Goal: Task Accomplishment & Management: Manage account settings

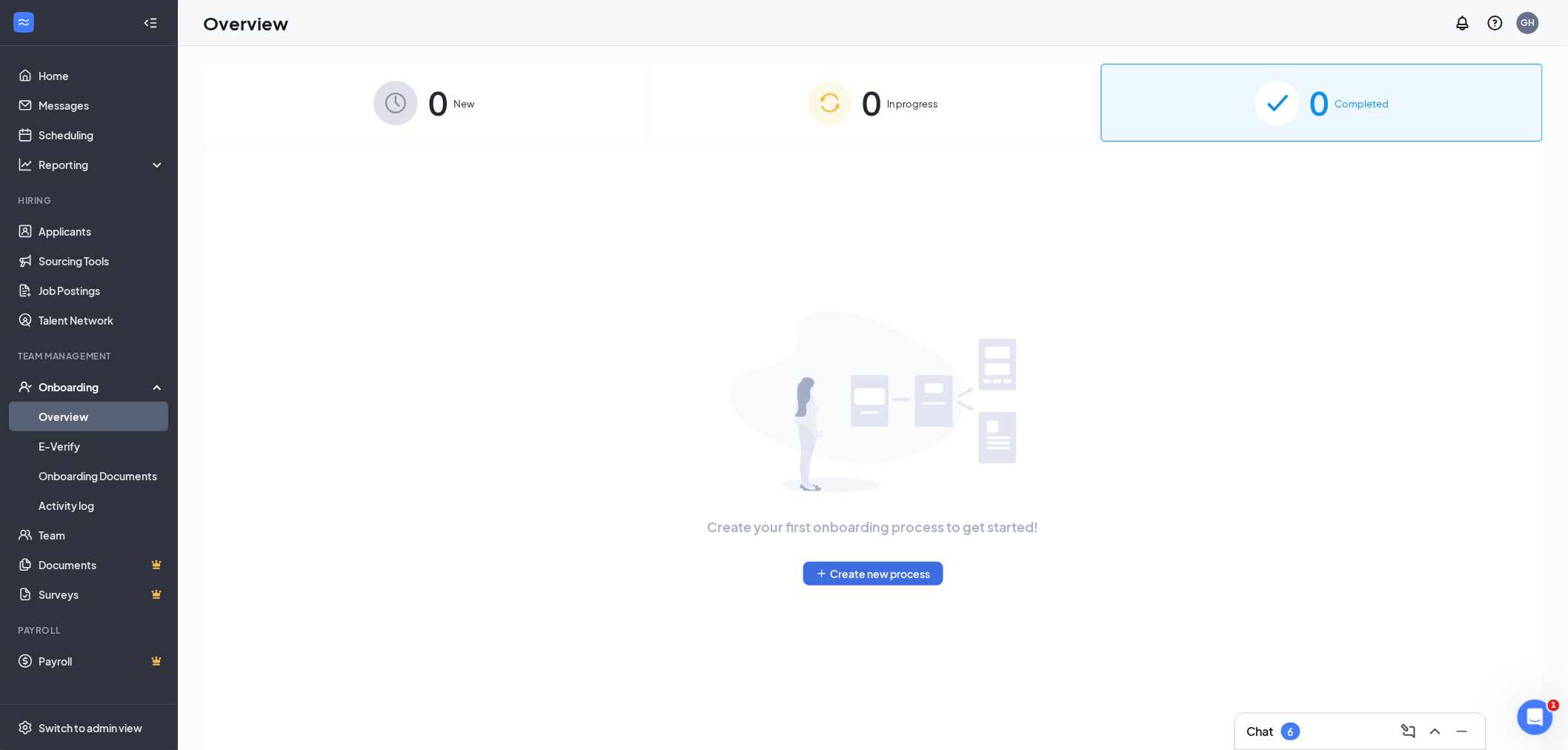
click at [121, 387] on div "Onboarding" at bounding box center [95, 387] width 114 height 15
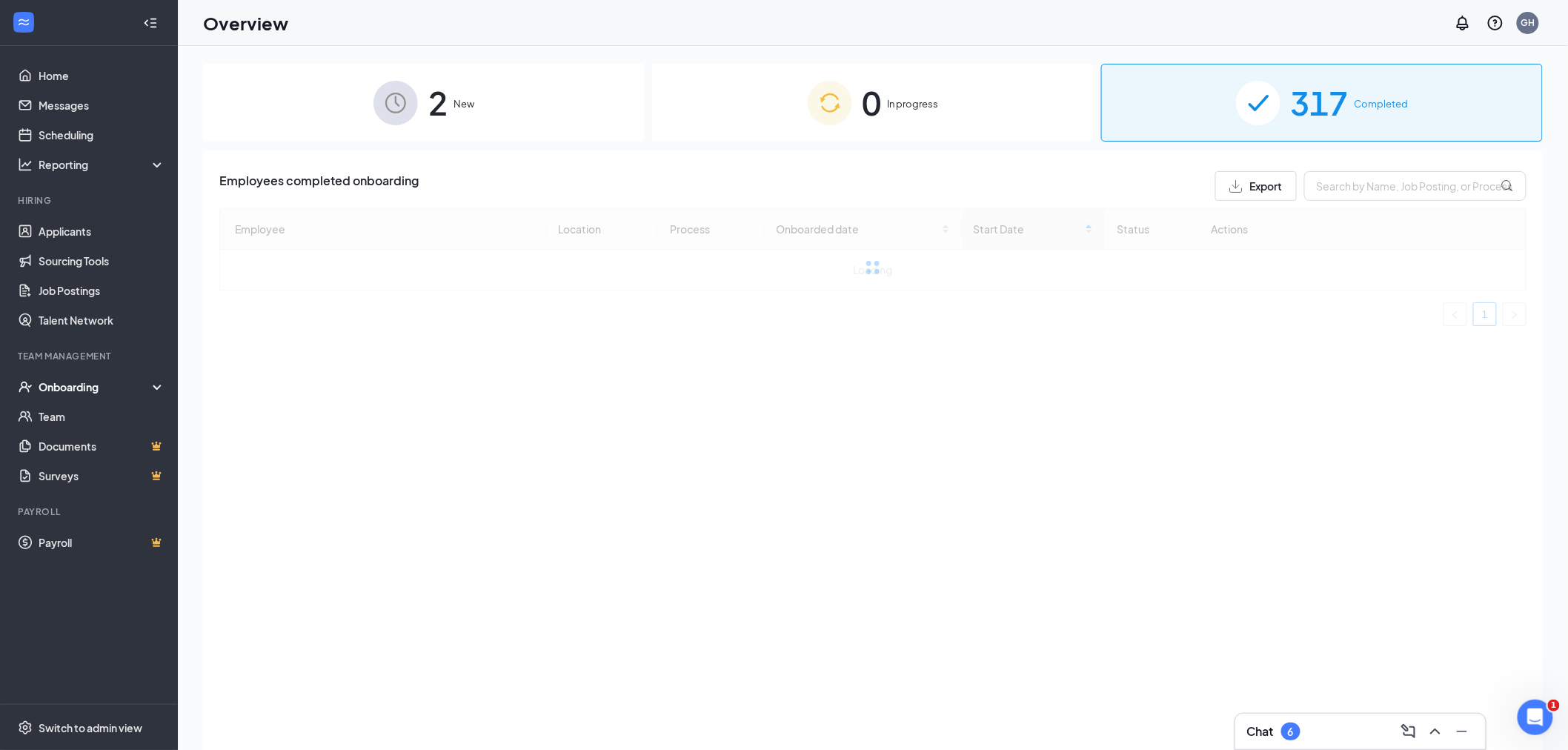
click at [126, 387] on div "Onboarding" at bounding box center [95, 387] width 114 height 15
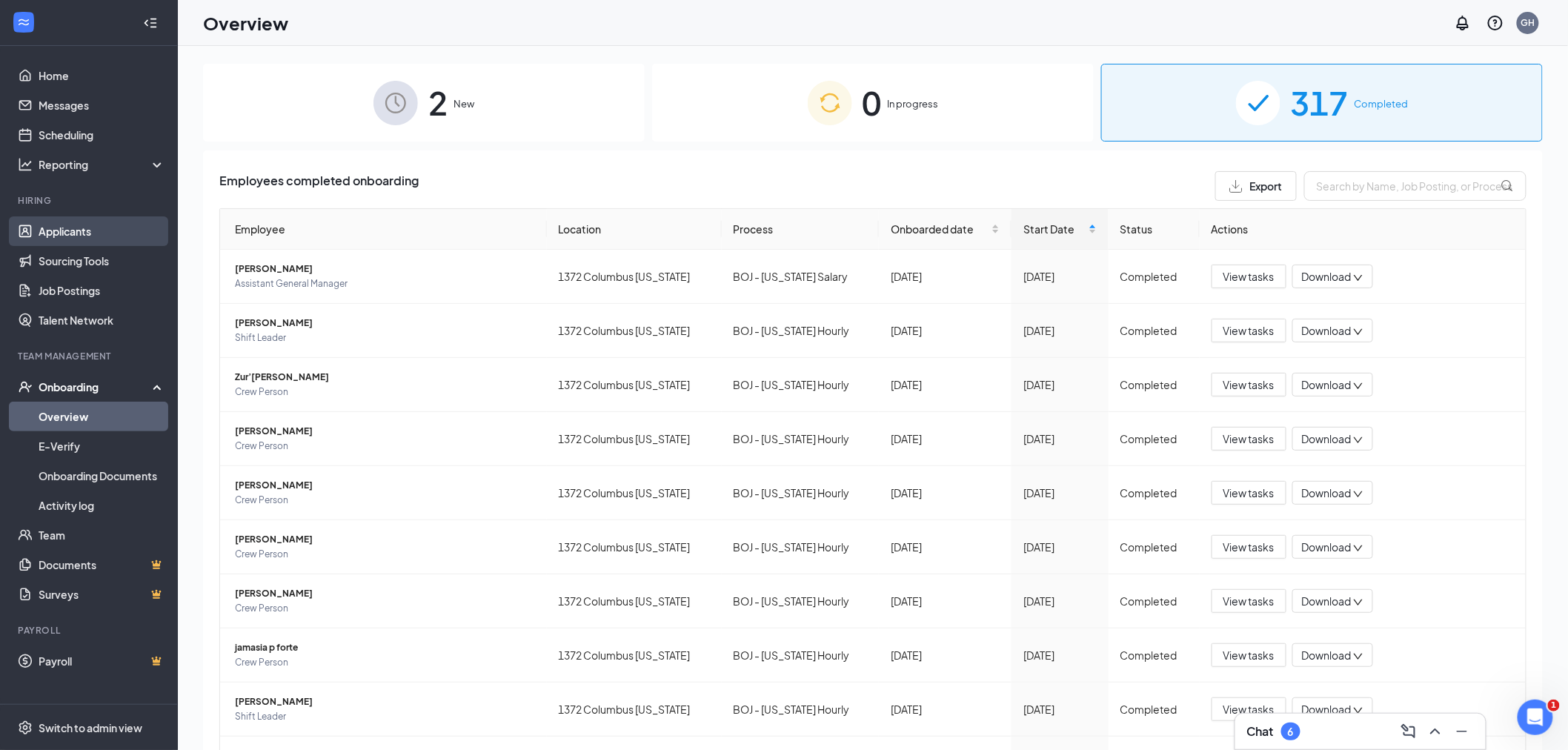
click at [119, 229] on link "Applicants" at bounding box center [101, 231] width 126 height 30
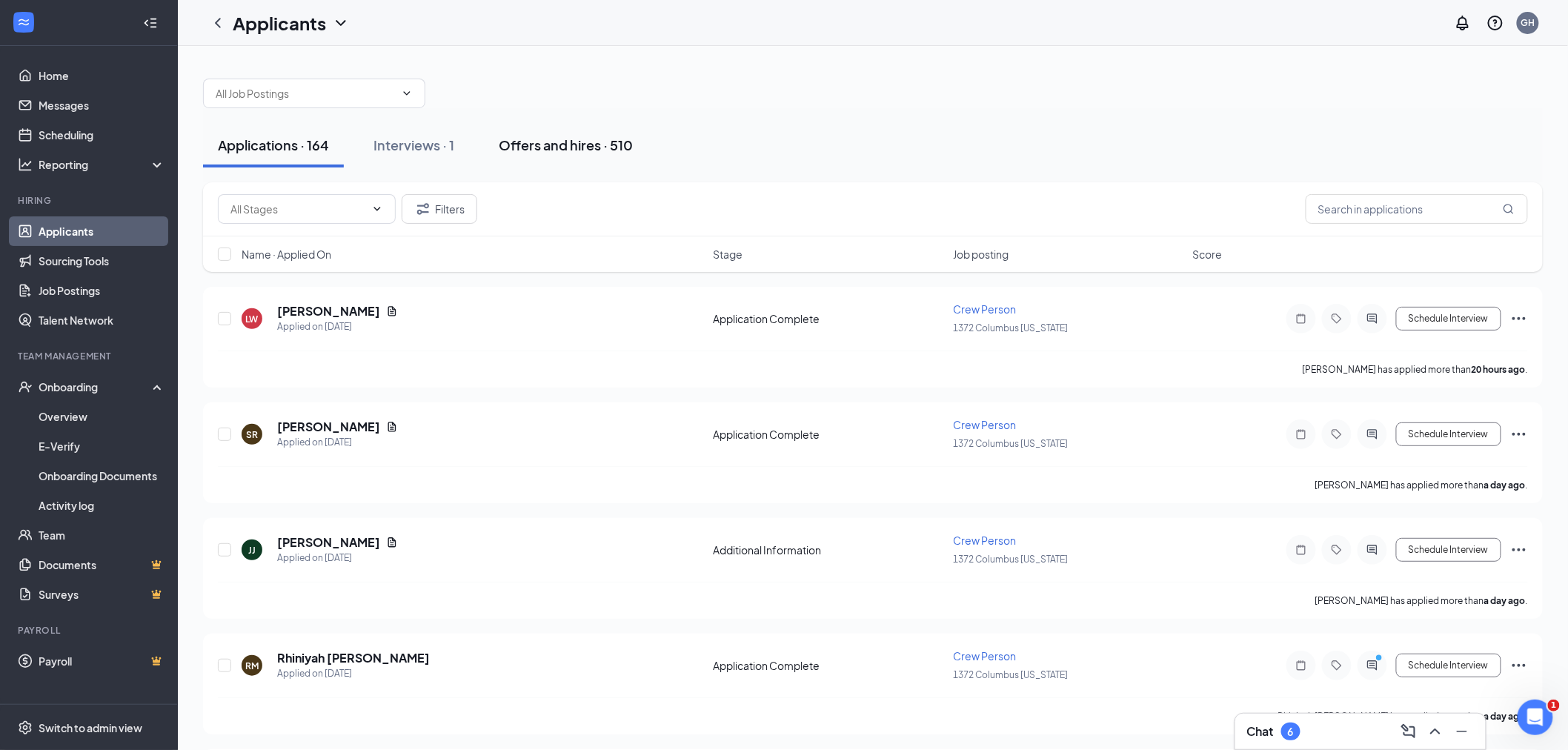
click at [515, 137] on div "Offers and hires · 510" at bounding box center [565, 145] width 134 height 18
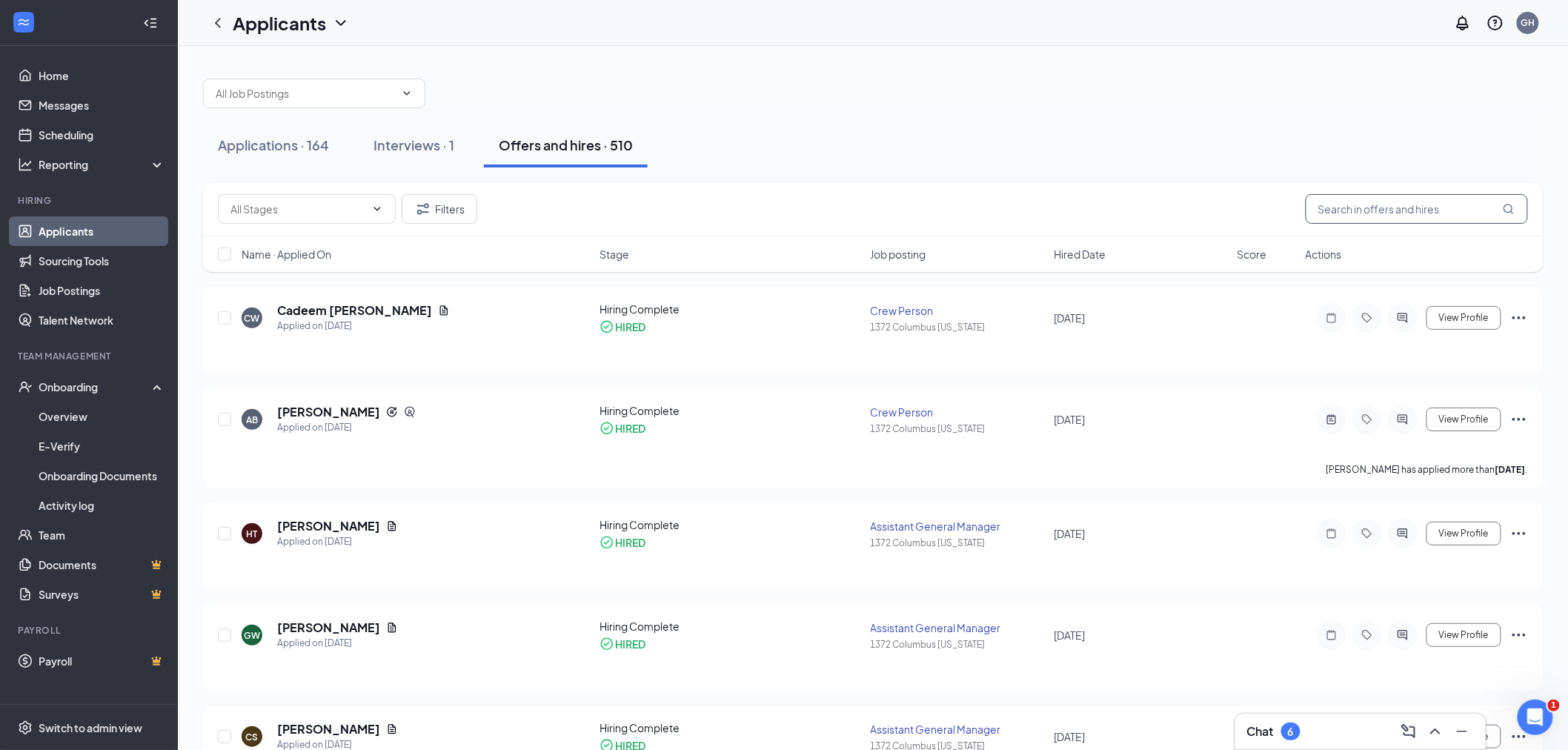
click at [1344, 205] on input "text" at bounding box center [1416, 210] width 222 height 30
click at [390, 310] on h5 "Cadeem [PERSON_NAME]" at bounding box center [354, 311] width 155 height 17
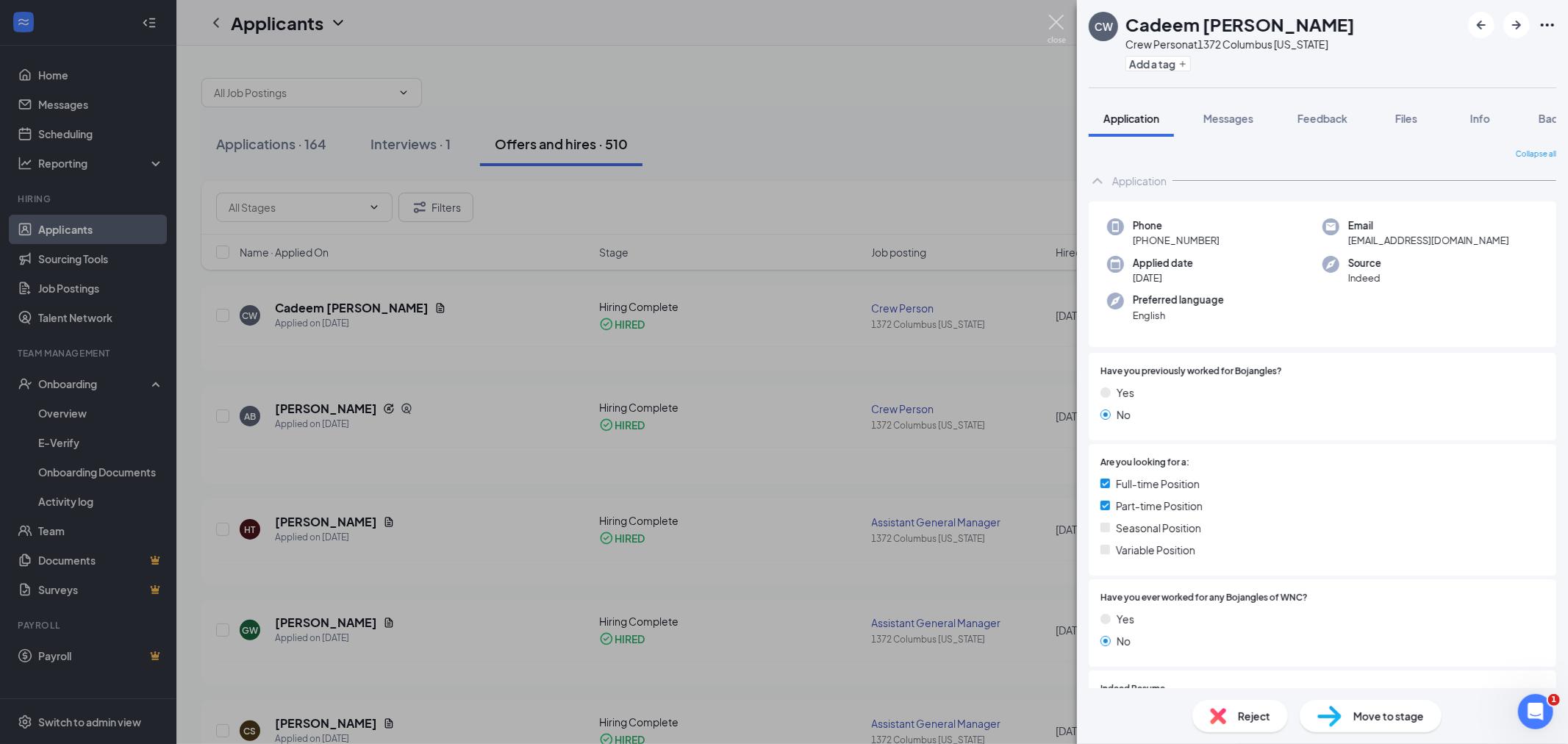
click at [1052, 23] on img at bounding box center [1057, 29] width 18 height 29
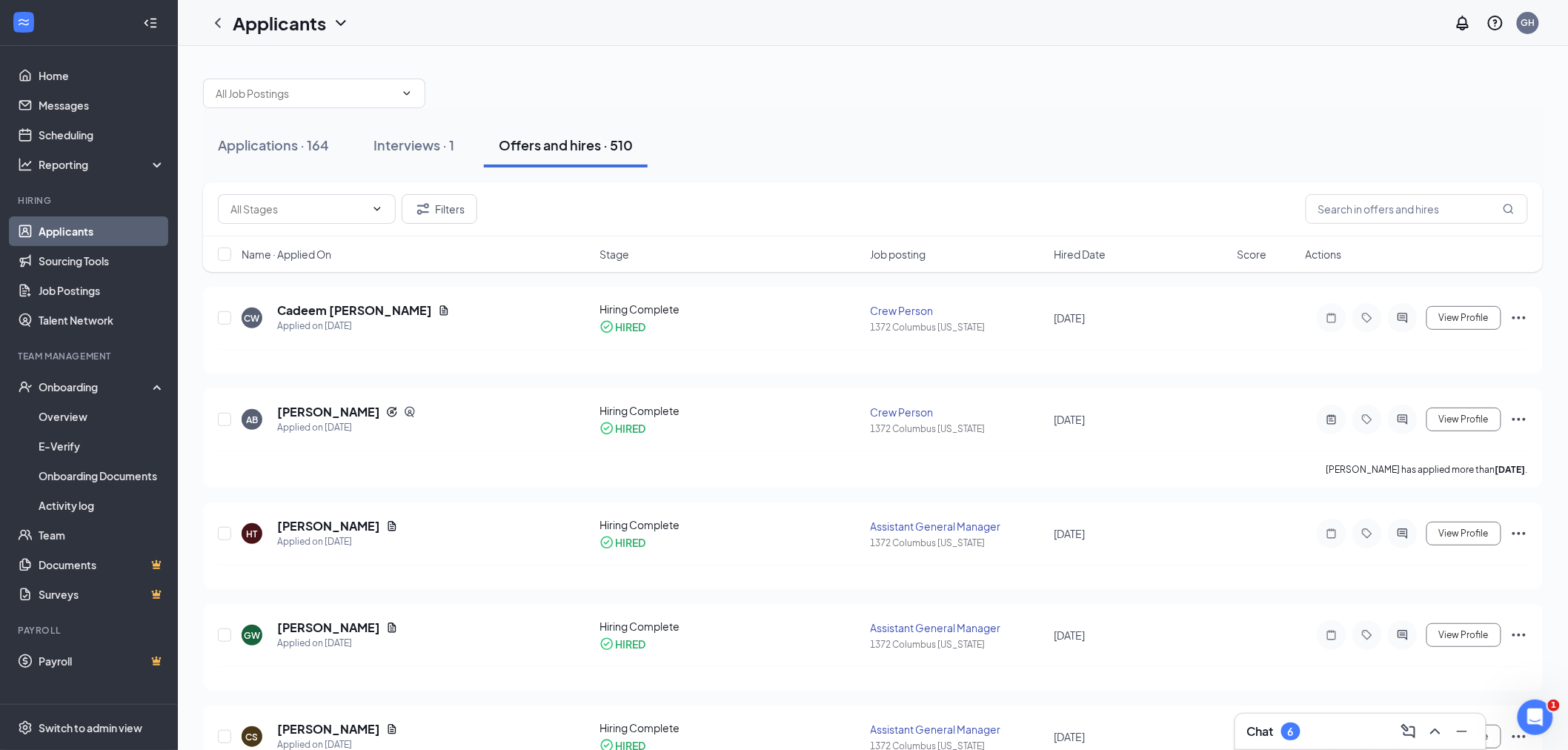
click at [71, 234] on link "Applicants" at bounding box center [101, 231] width 126 height 30
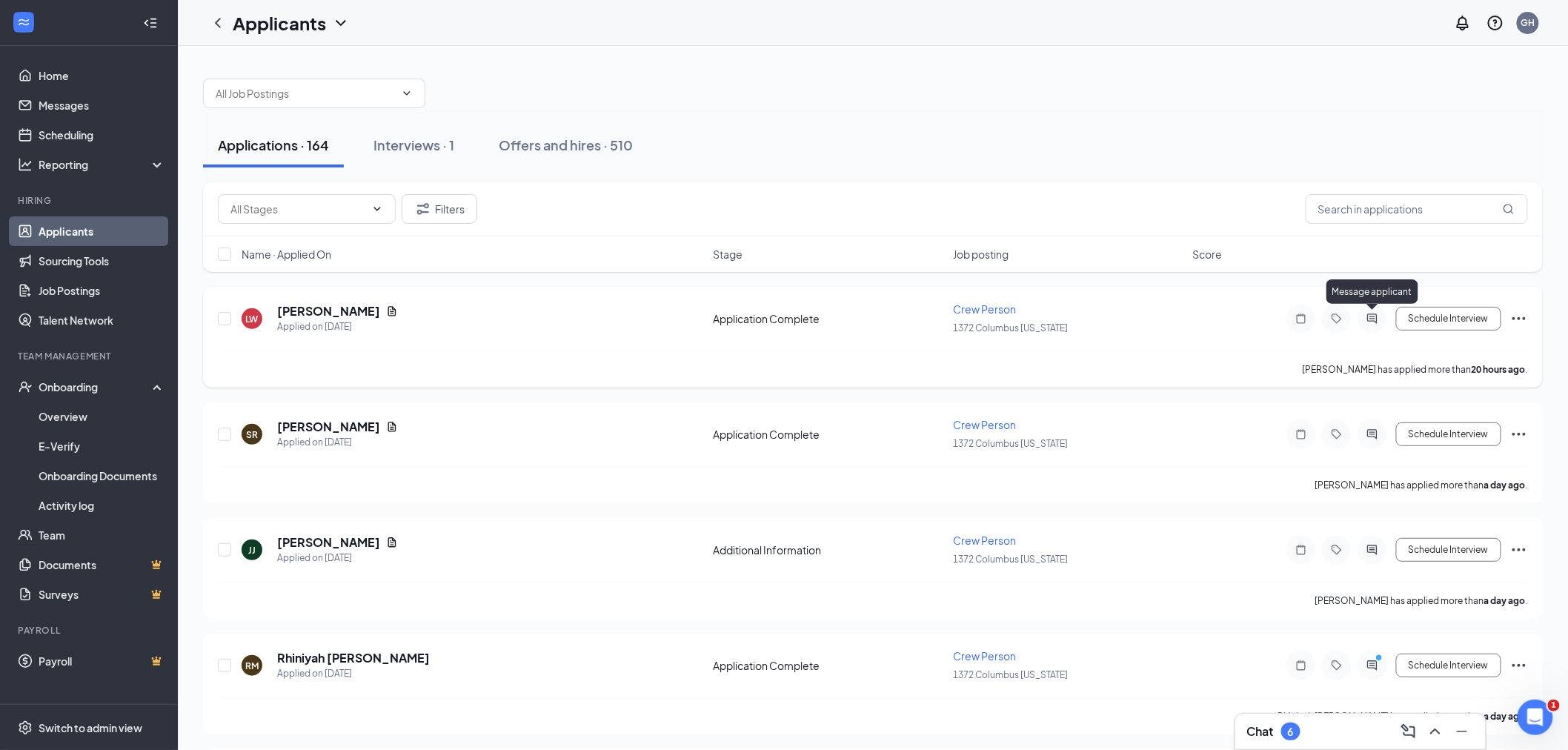
click at [1375, 319] on icon "ActiveChat" at bounding box center [1372, 318] width 17 height 12
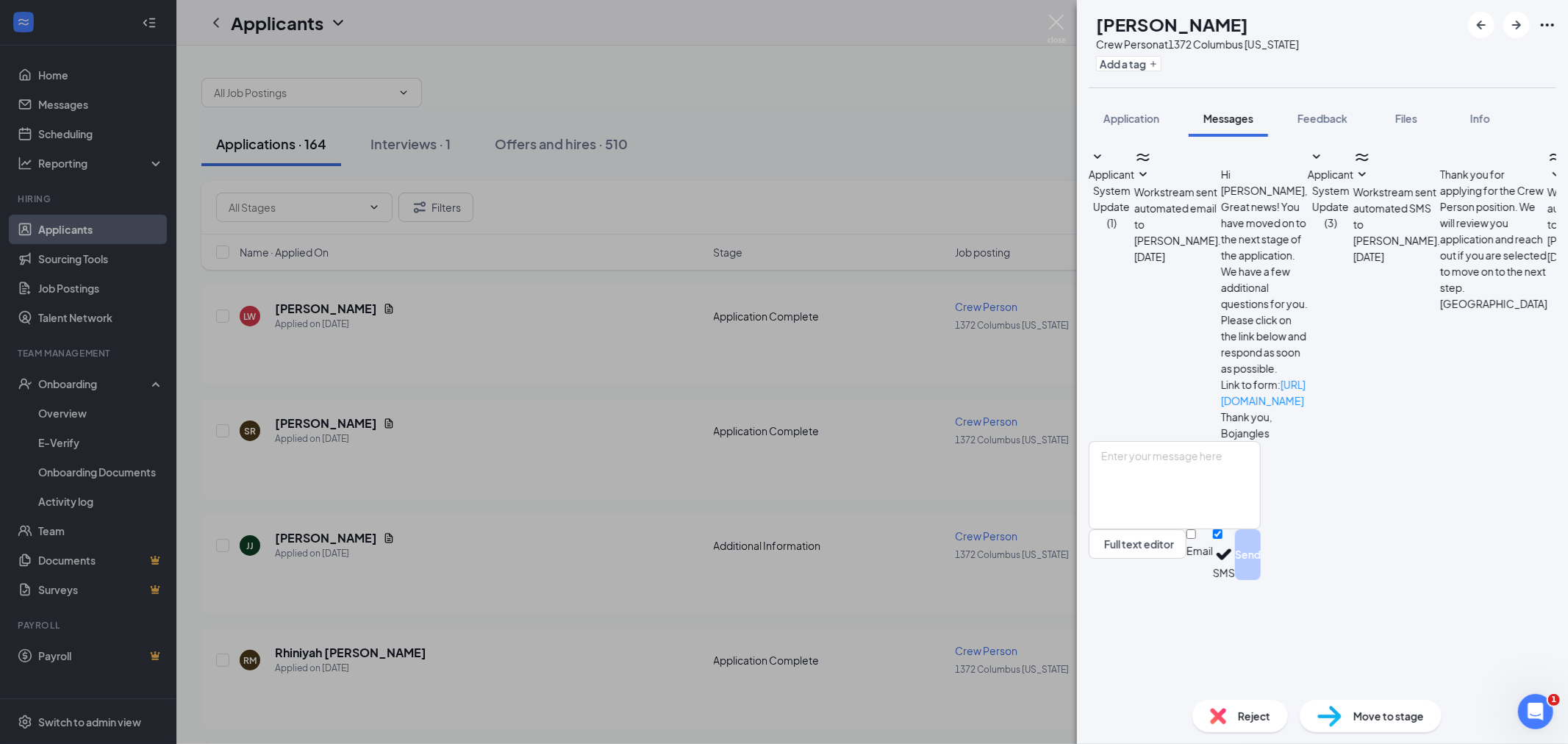
click at [1045, 24] on div "[PERSON_NAME] Crew Person at [STREET_ADDRESS][US_STATE] Add a tag Application M…" at bounding box center [784, 372] width 1568 height 744
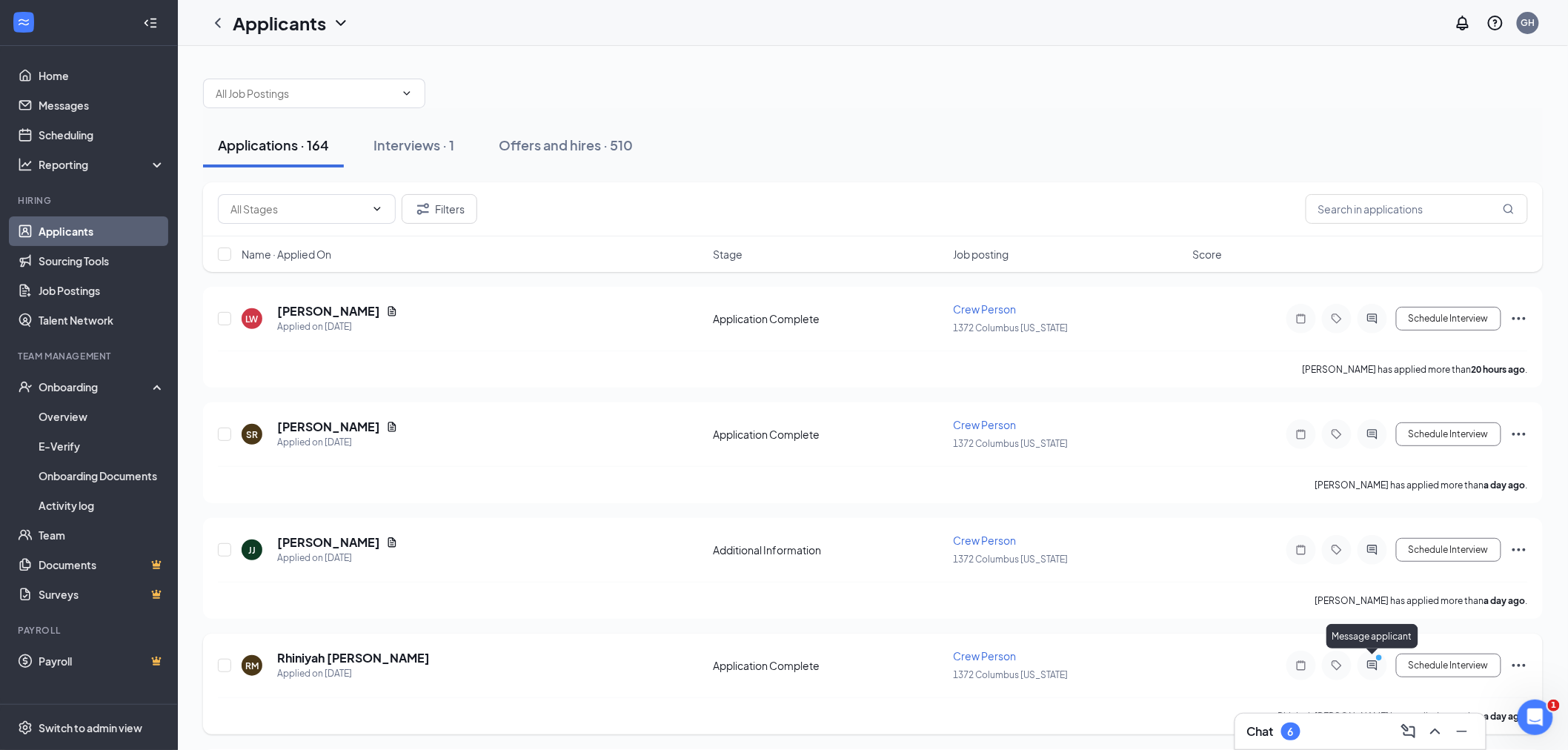
click at [1367, 663] on icon "ActiveChat" at bounding box center [1372, 666] width 17 height 12
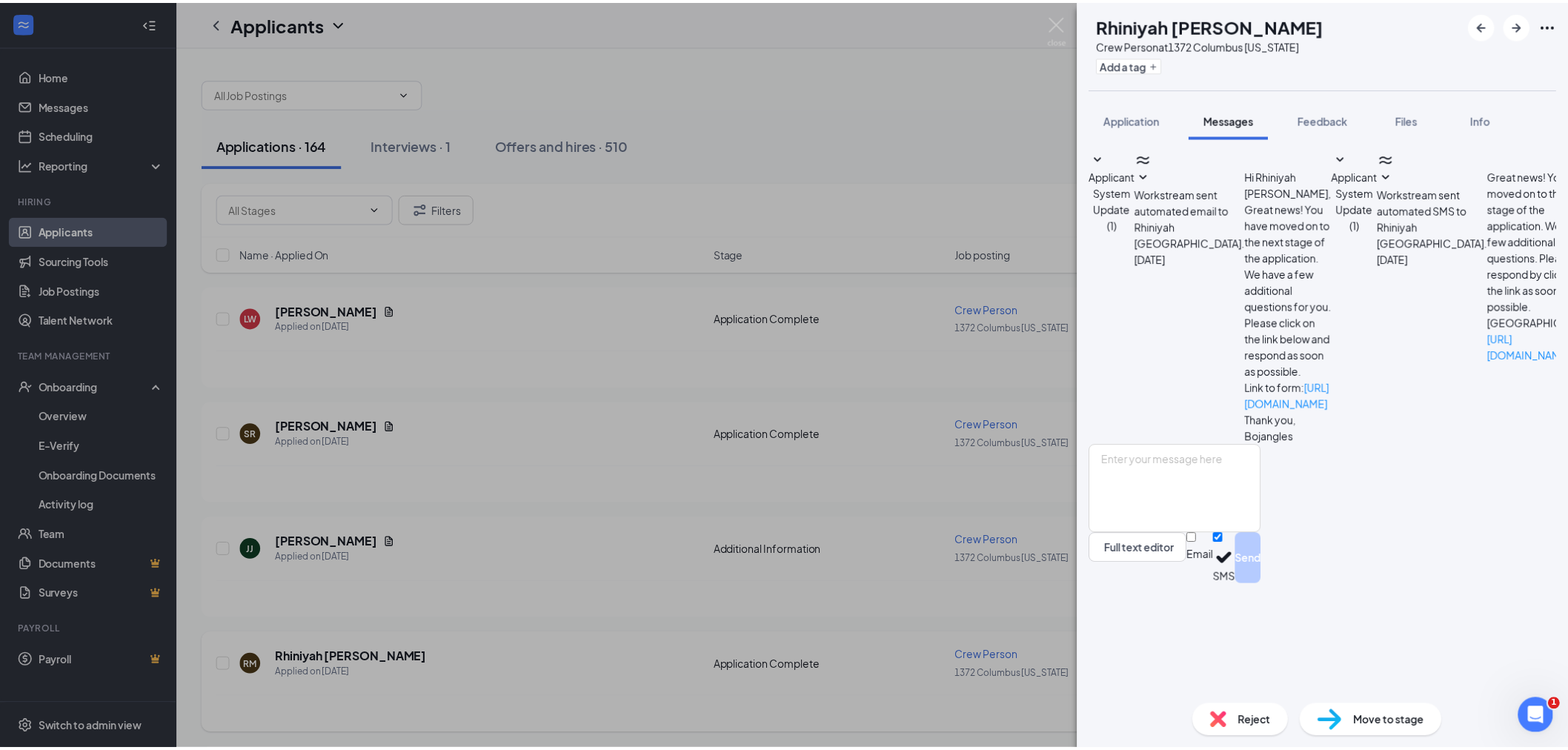
scroll to position [238, 0]
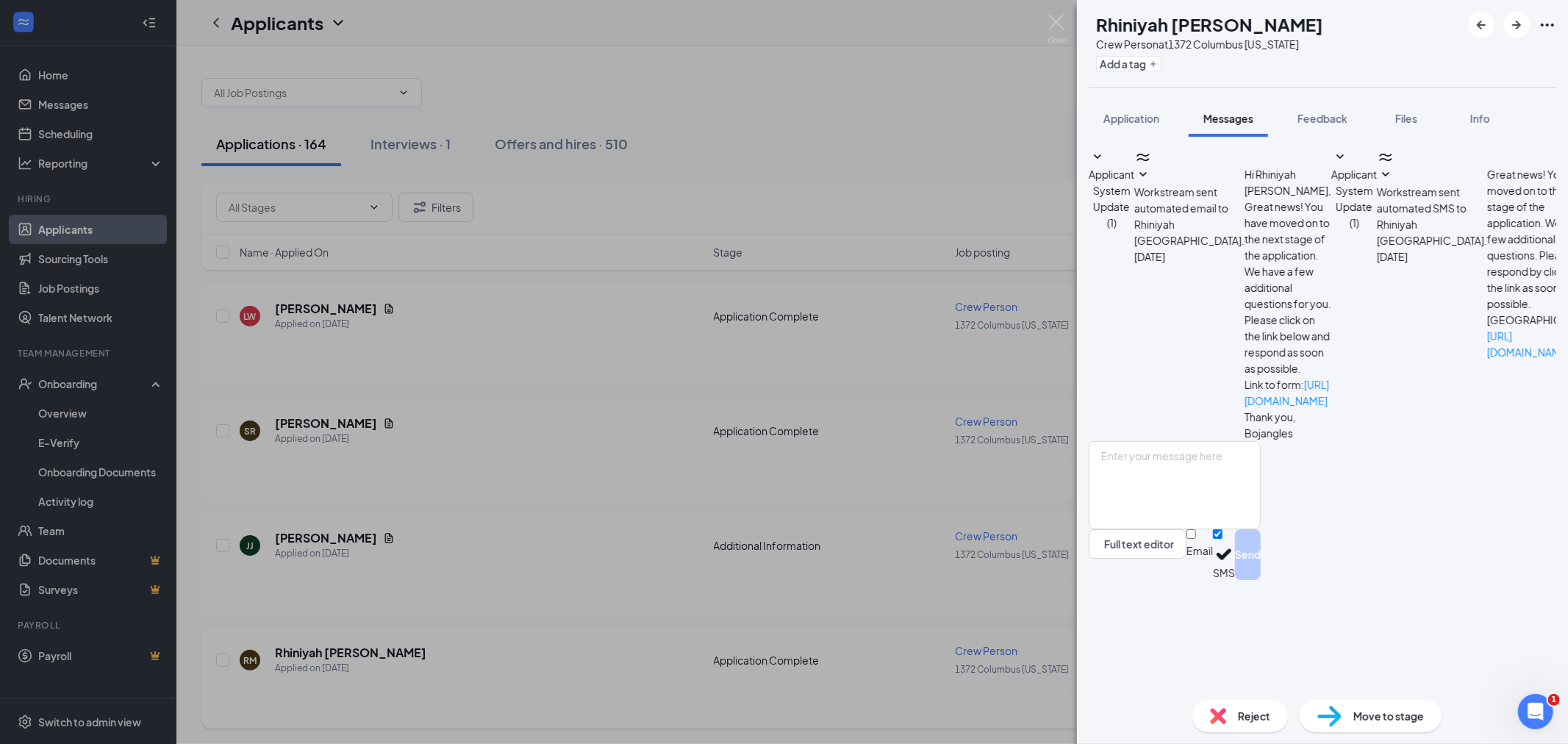
click at [1045, 21] on div "RM Rhiniyah [PERSON_NAME] Crew Person at 1372 [GEOGRAPHIC_DATA][US_STATE] Add a…" at bounding box center [784, 372] width 1568 height 744
